Goal: Information Seeking & Learning: Learn about a topic

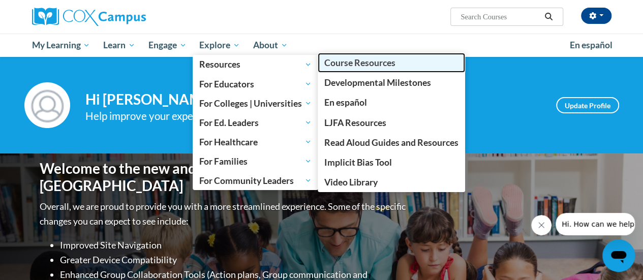
click at [351, 66] on span "Course Resources" at bounding box center [360, 62] width 71 height 11
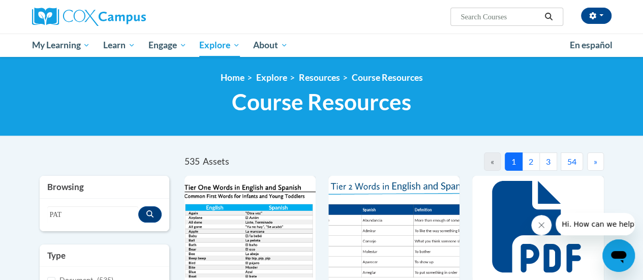
type input "PAT"
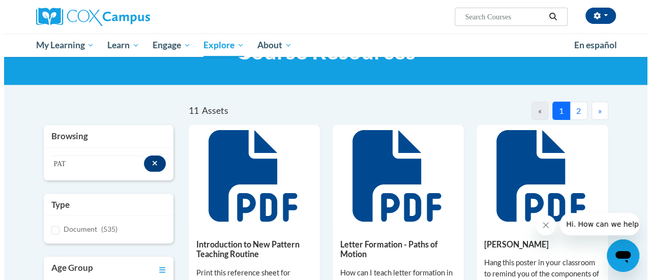
scroll to position [102, 0]
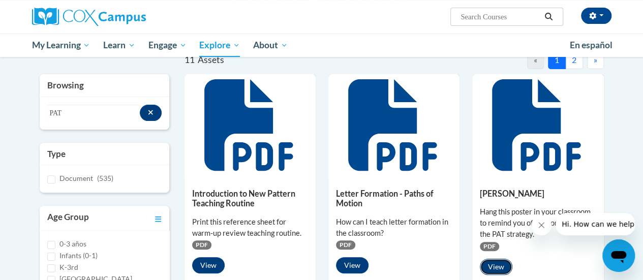
click at [489, 266] on button "View" at bounding box center [496, 267] width 33 height 16
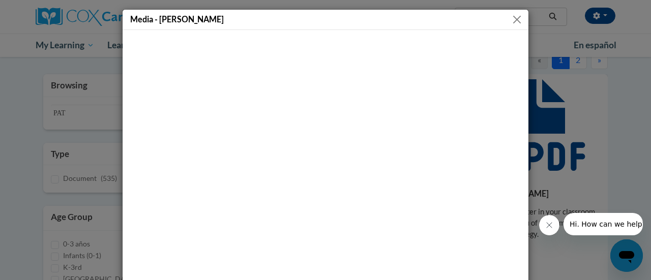
scroll to position [81, 0]
